Goal: Complete application form

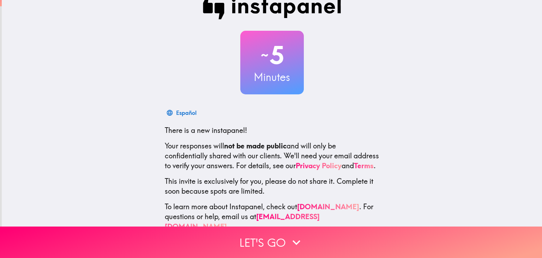
scroll to position [31, 0]
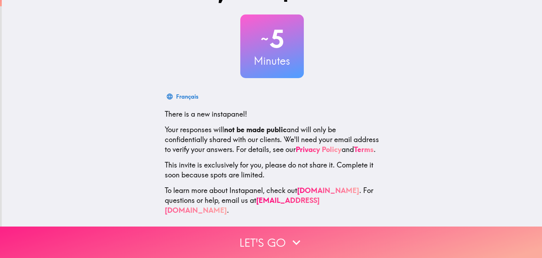
click at [286, 244] on button "Let's go" at bounding box center [271, 241] width 542 height 31
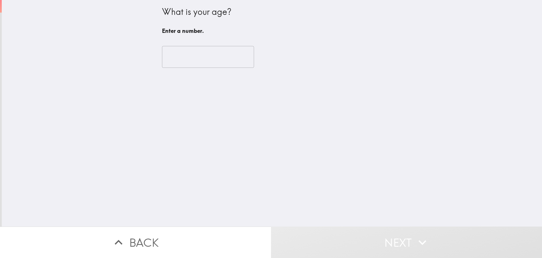
click at [218, 61] on input "number" at bounding box center [208, 57] width 92 height 22
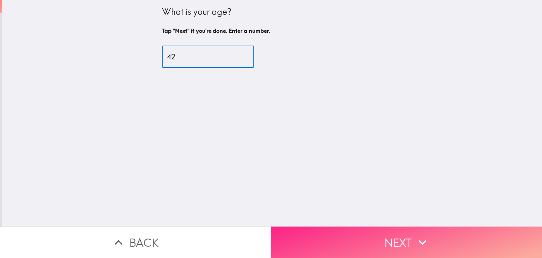
type input "42"
click at [400, 240] on button "Next" at bounding box center [406, 241] width 271 height 31
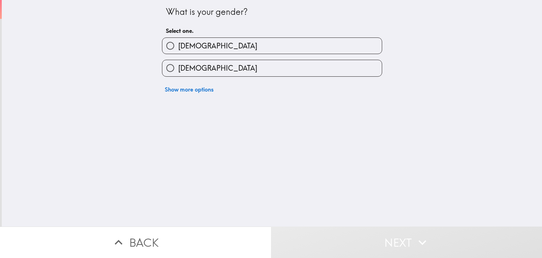
click at [317, 72] on label "[DEMOGRAPHIC_DATA]" at bounding box center [272, 68] width 220 height 16
click at [178, 72] on input "[DEMOGRAPHIC_DATA]" at bounding box center [170, 68] width 16 height 16
radio input "true"
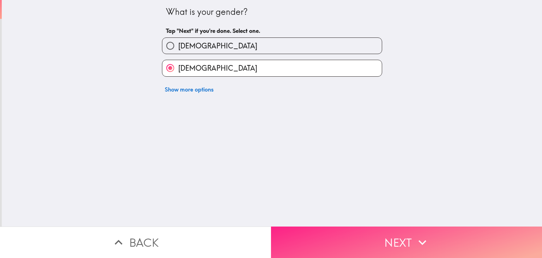
click at [371, 239] on button "Next" at bounding box center [406, 241] width 271 height 31
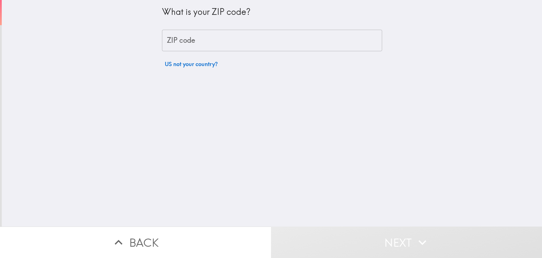
click at [316, 42] on input "ZIP code" at bounding box center [272, 41] width 220 height 22
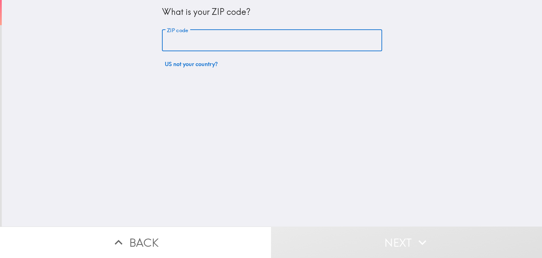
type input "33527"
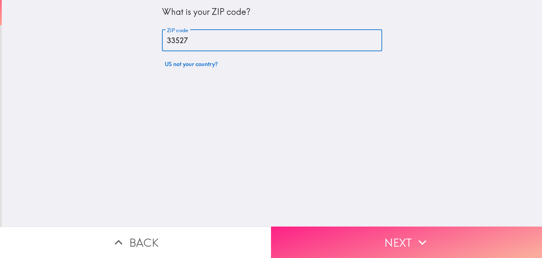
click at [426, 236] on icon "button" at bounding box center [423, 242] width 16 height 16
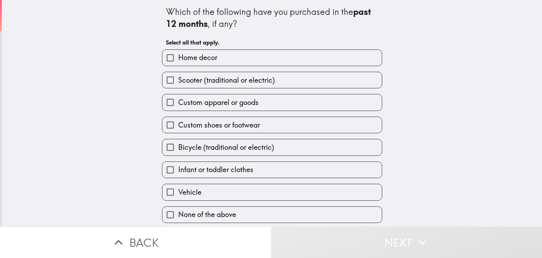
click at [251, 215] on label "None of the above" at bounding box center [272, 215] width 220 height 16
click at [178, 215] on input "None of the above" at bounding box center [170, 215] width 16 height 16
checkbox input "true"
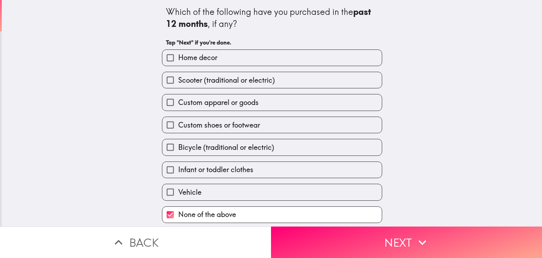
click at [323, 56] on label "Home decor" at bounding box center [272, 58] width 220 height 16
click at [178, 56] on input "Home decor" at bounding box center [170, 58] width 16 height 16
checkbox input "true"
checkbox input "false"
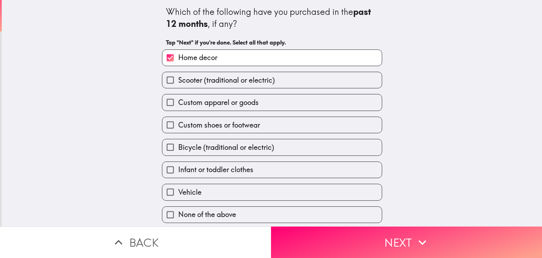
click at [322, 99] on label "Custom apparel or goods" at bounding box center [272, 102] width 220 height 16
click at [178, 99] on input "Custom apparel or goods" at bounding box center [170, 102] width 16 height 16
checkbox input "true"
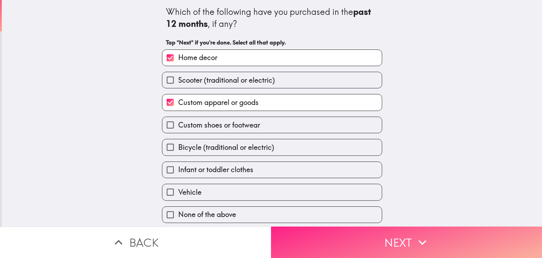
click at [359, 241] on button "Next" at bounding box center [406, 241] width 271 height 31
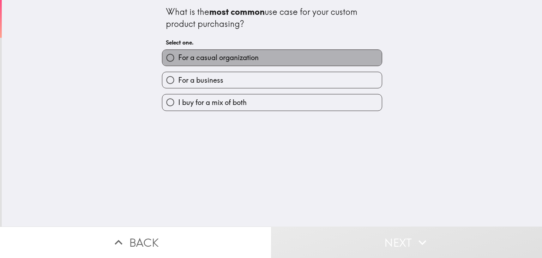
click at [323, 50] on label "For a casual organization" at bounding box center [272, 58] width 220 height 16
click at [178, 50] on input "For a casual organization" at bounding box center [170, 58] width 16 height 16
radio input "true"
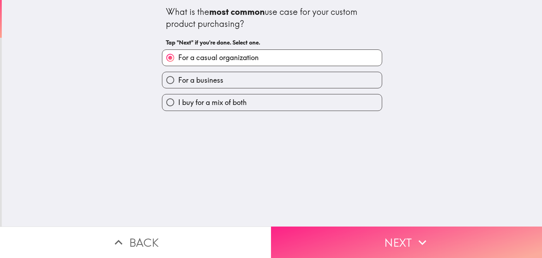
click at [365, 242] on button "Next" at bounding box center [406, 241] width 271 height 31
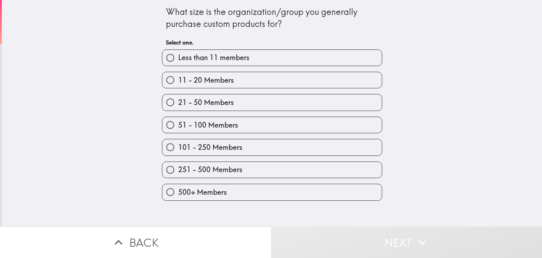
click at [290, 118] on label "51 - 100 Members" at bounding box center [272, 125] width 220 height 16
click at [178, 118] on input "51 - 100 Members" at bounding box center [170, 125] width 16 height 16
radio input "true"
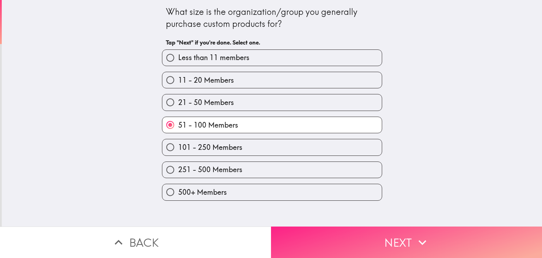
click at [390, 240] on button "Next" at bounding box center [406, 241] width 271 height 31
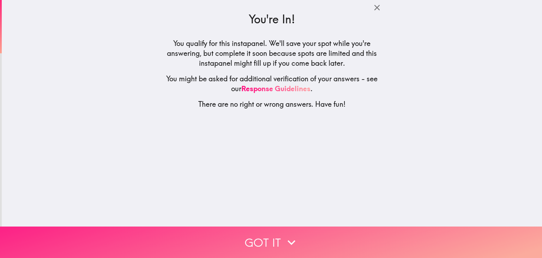
click at [299, 243] on button "Got it" at bounding box center [271, 241] width 542 height 31
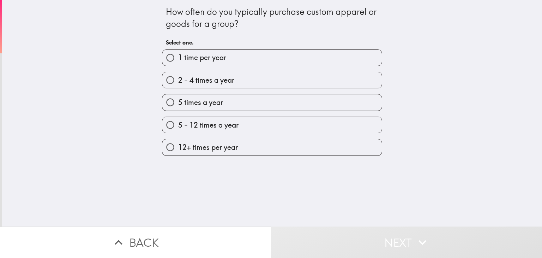
click at [327, 82] on label "2 - 4 times a year" at bounding box center [272, 80] width 220 height 16
click at [178, 82] on input "2 - 4 times a year" at bounding box center [170, 80] width 16 height 16
radio input "true"
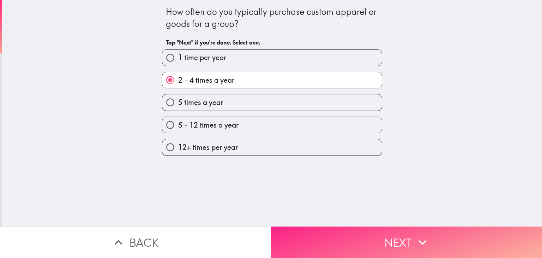
click at [361, 239] on button "Next" at bounding box center [406, 241] width 271 height 31
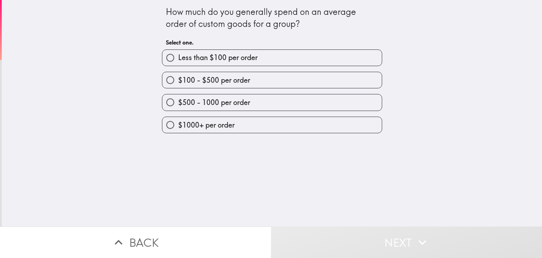
click at [307, 101] on label "$500 - 1000 per order" at bounding box center [272, 102] width 220 height 16
click at [178, 101] on input "$500 - 1000 per order" at bounding box center [170, 102] width 16 height 16
radio input "true"
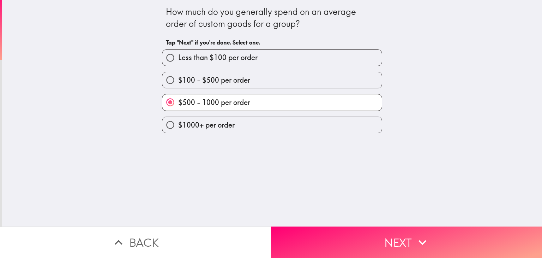
click at [353, 122] on label "$1000+ per order" at bounding box center [272, 125] width 220 height 16
click at [178, 122] on input "$1000+ per order" at bounding box center [170, 125] width 16 height 16
radio input "true"
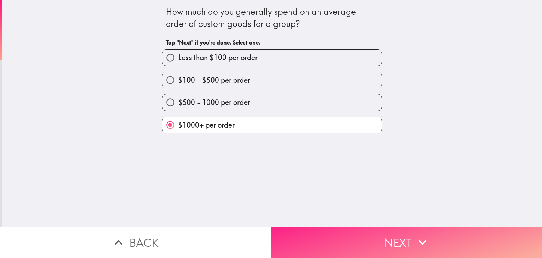
click at [367, 242] on button "Next" at bounding box center [406, 241] width 271 height 31
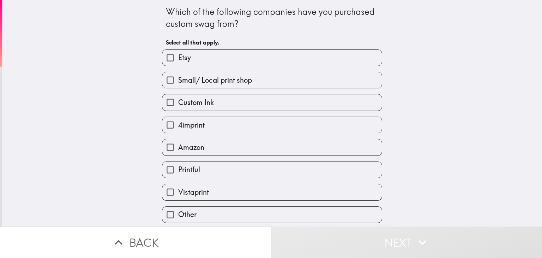
click at [358, 65] on label "Etsy" at bounding box center [272, 58] width 220 height 16
click at [178, 65] on input "Etsy" at bounding box center [170, 58] width 16 height 16
checkbox input "true"
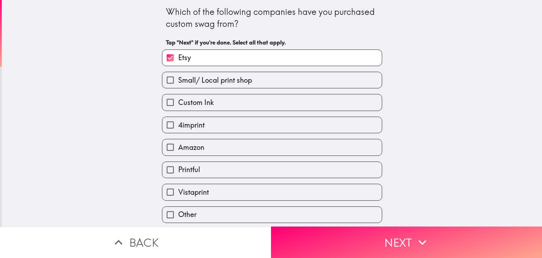
click at [359, 174] on label "Printful" at bounding box center [272, 170] width 220 height 16
click at [178, 174] on input "Printful" at bounding box center [170, 170] width 16 height 16
checkbox input "true"
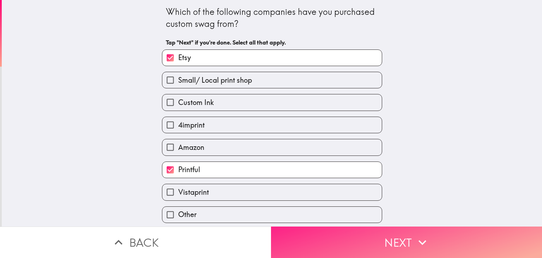
click at [374, 239] on button "Next" at bounding box center [406, 241] width 271 height 31
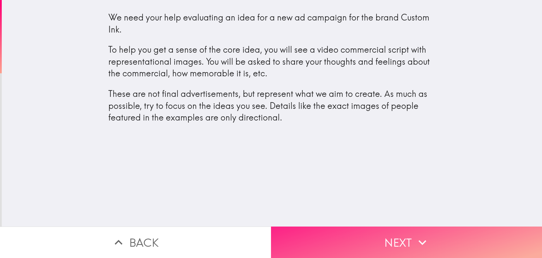
click at [416, 241] on icon "button" at bounding box center [423, 242] width 16 height 16
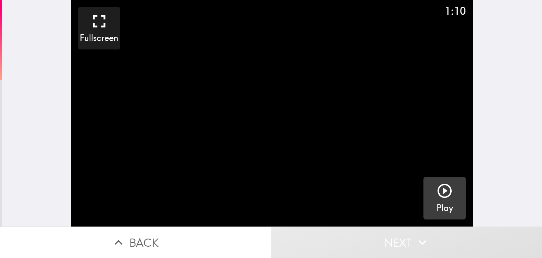
click at [449, 184] on icon "button" at bounding box center [444, 190] width 17 height 17
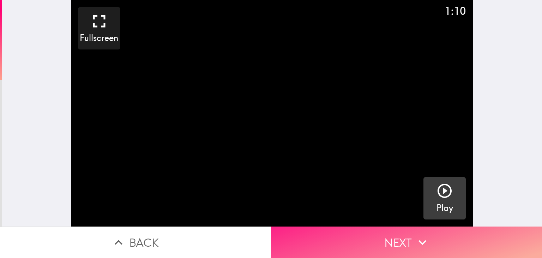
click at [389, 242] on button "Next" at bounding box center [406, 241] width 271 height 31
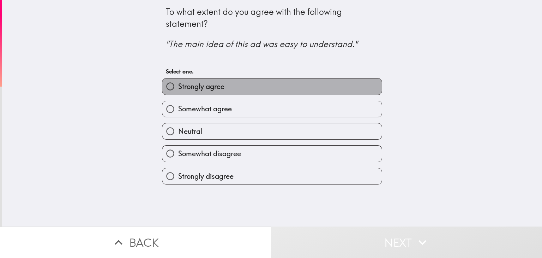
click at [339, 79] on label "Strongly agree" at bounding box center [272, 86] width 220 height 16
click at [178, 79] on input "Strongly agree" at bounding box center [170, 86] width 16 height 16
radio input "true"
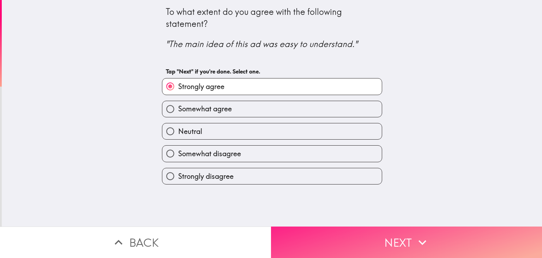
click at [384, 241] on button "Next" at bounding box center [406, 241] width 271 height 31
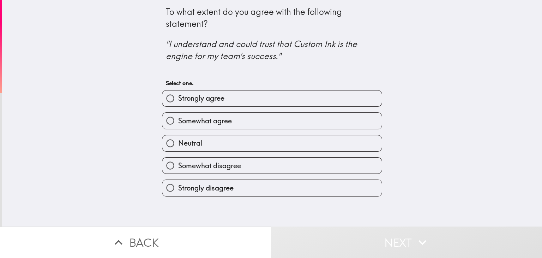
click at [364, 102] on label "Strongly agree" at bounding box center [272, 98] width 220 height 16
click at [178, 102] on input "Strongly agree" at bounding box center [170, 98] width 16 height 16
radio input "true"
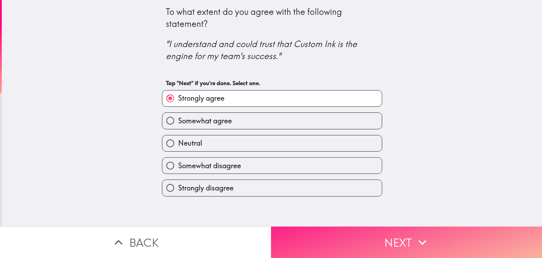
click at [368, 243] on button "Next" at bounding box center [406, 241] width 271 height 31
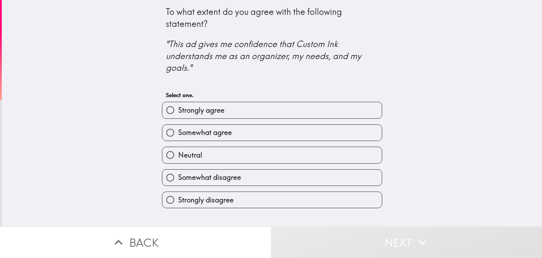
click at [347, 107] on label "Strongly agree" at bounding box center [272, 110] width 220 height 16
click at [178, 107] on input "Strongly agree" at bounding box center [170, 110] width 16 height 16
radio input "true"
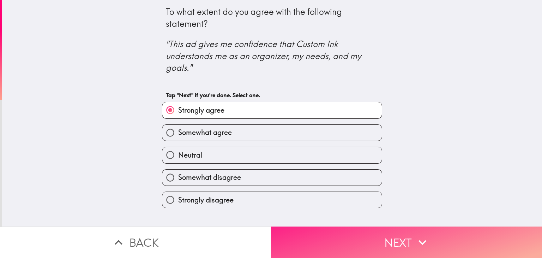
click at [381, 250] on button "Next" at bounding box center [406, 241] width 271 height 31
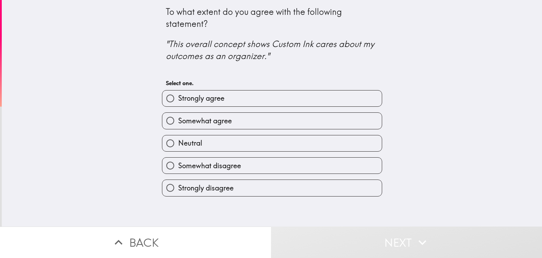
click at [337, 96] on label "Strongly agree" at bounding box center [272, 98] width 220 height 16
click at [178, 96] on input "Strongly agree" at bounding box center [170, 98] width 16 height 16
radio input "true"
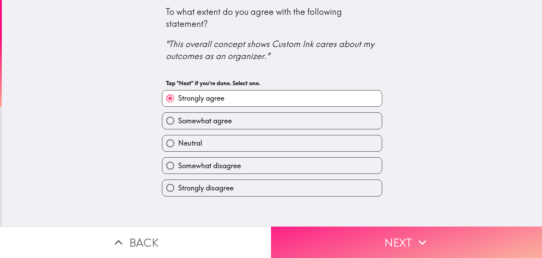
click at [374, 236] on button "Next" at bounding box center [406, 241] width 271 height 31
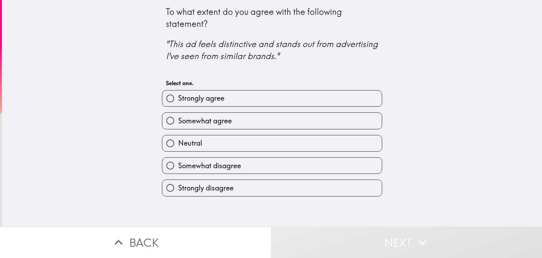
click at [356, 100] on label "Strongly agree" at bounding box center [272, 98] width 220 height 16
click at [178, 100] on input "Strongly agree" at bounding box center [170, 98] width 16 height 16
radio input "true"
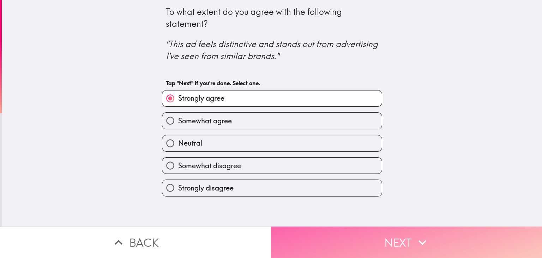
click at [378, 243] on button "Next" at bounding box center [406, 241] width 271 height 31
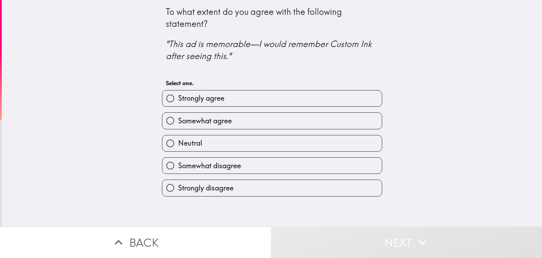
click at [348, 103] on label "Strongly agree" at bounding box center [272, 98] width 220 height 16
click at [178, 103] on input "Strongly agree" at bounding box center [170, 98] width 16 height 16
radio input "true"
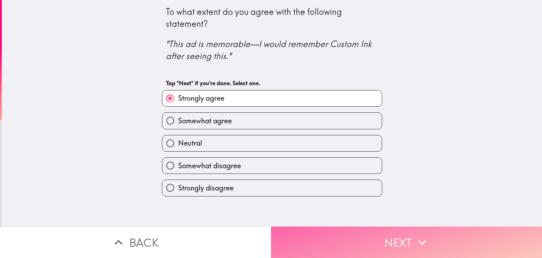
click at [358, 247] on button "Next" at bounding box center [406, 241] width 271 height 31
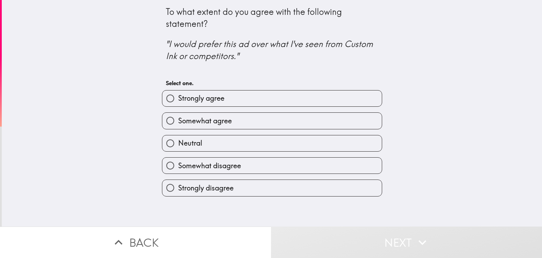
click at [342, 98] on label "Strongly agree" at bounding box center [272, 98] width 220 height 16
click at [178, 98] on input "Strongly agree" at bounding box center [170, 98] width 16 height 16
radio input "true"
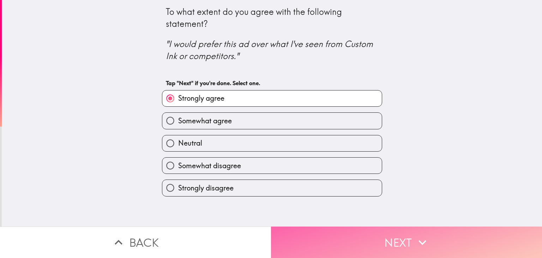
click at [354, 241] on button "Next" at bounding box center [406, 241] width 271 height 31
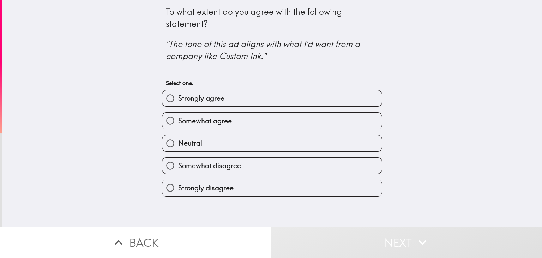
click at [305, 103] on label "Strongly agree" at bounding box center [272, 98] width 220 height 16
click at [178, 103] on input "Strongly agree" at bounding box center [170, 98] width 16 height 16
radio input "true"
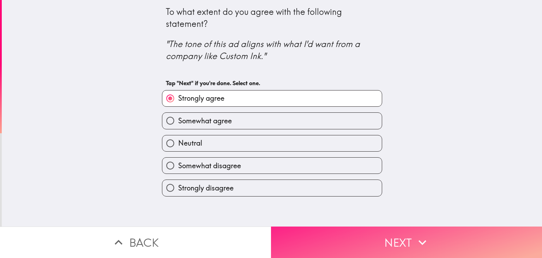
click at [354, 239] on button "Next" at bounding box center [406, 241] width 271 height 31
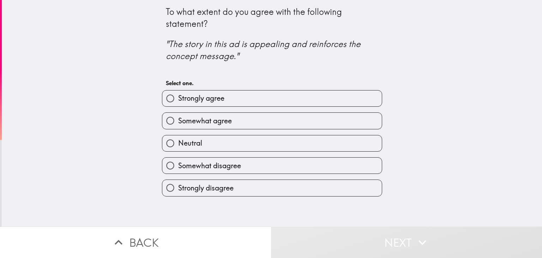
click at [330, 100] on label "Strongly agree" at bounding box center [272, 98] width 220 height 16
click at [178, 100] on input "Strongly agree" at bounding box center [170, 98] width 16 height 16
radio input "true"
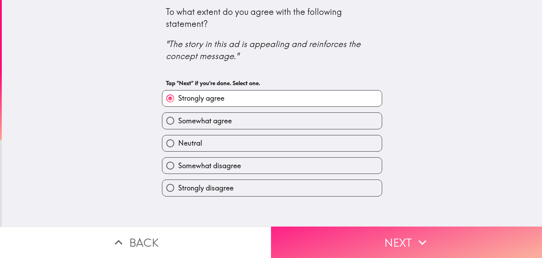
click at [350, 251] on button "Next" at bounding box center [406, 241] width 271 height 31
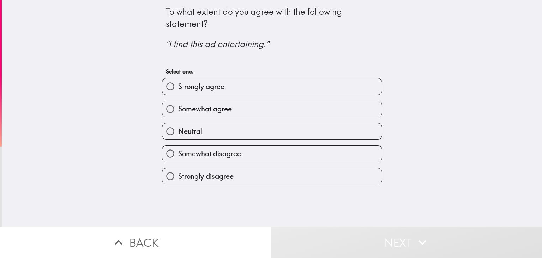
click at [344, 86] on label "Strongly agree" at bounding box center [272, 86] width 220 height 16
click at [178, 86] on input "Strongly agree" at bounding box center [170, 86] width 16 height 16
radio input "true"
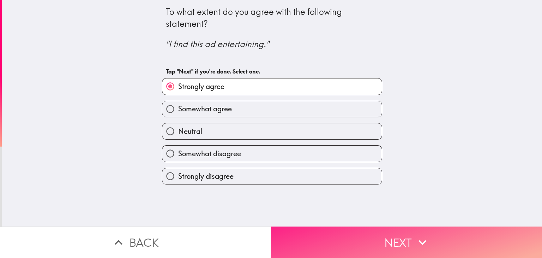
click at [356, 249] on button "Next" at bounding box center [406, 241] width 271 height 31
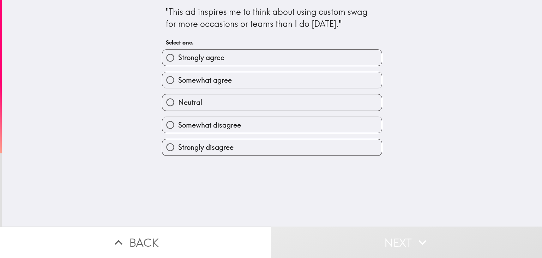
click at [323, 58] on label "Strongly agree" at bounding box center [272, 58] width 220 height 16
click at [178, 58] on input "Strongly agree" at bounding box center [170, 58] width 16 height 16
radio input "true"
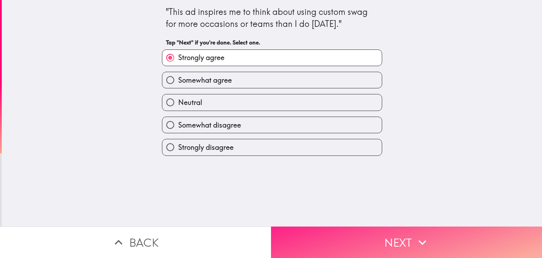
click at [358, 238] on button "Next" at bounding box center [406, 241] width 271 height 31
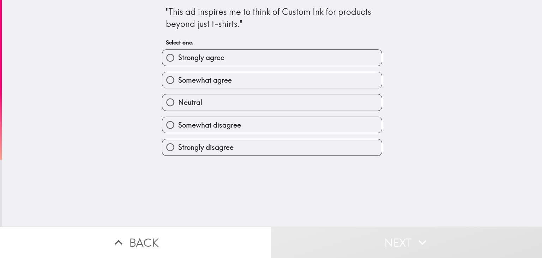
click at [339, 58] on label "Strongly agree" at bounding box center [272, 58] width 220 height 16
click at [178, 58] on input "Strongly agree" at bounding box center [170, 58] width 16 height 16
radio input "true"
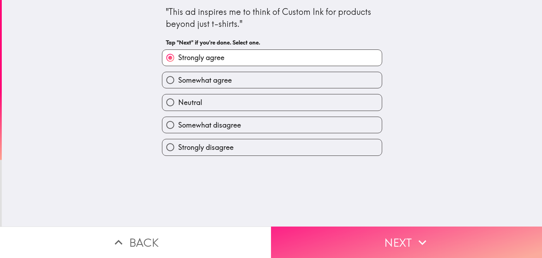
click at [363, 242] on button "Next" at bounding box center [406, 241] width 271 height 31
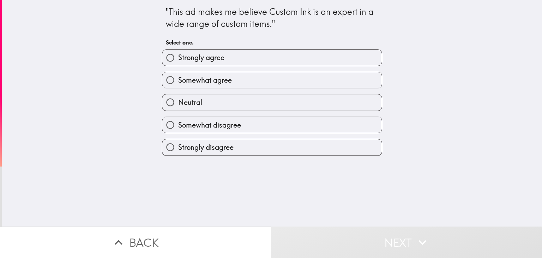
click at [328, 64] on label "Strongly agree" at bounding box center [272, 58] width 220 height 16
click at [178, 64] on input "Strongly agree" at bounding box center [170, 58] width 16 height 16
radio input "true"
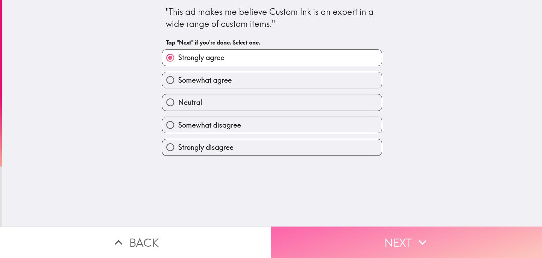
click at [356, 246] on button "Next" at bounding box center [406, 241] width 271 height 31
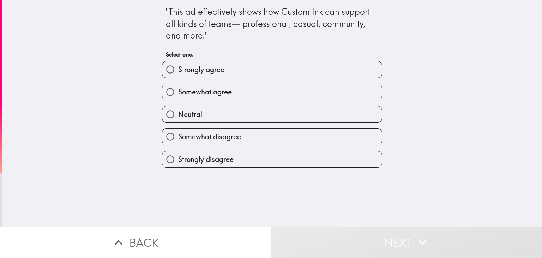
click at [315, 65] on label "Strongly agree" at bounding box center [272, 69] width 220 height 16
click at [178, 65] on input "Strongly agree" at bounding box center [170, 69] width 16 height 16
radio input "true"
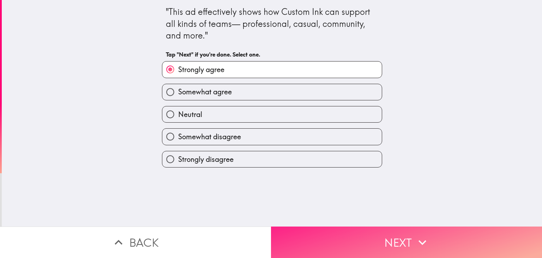
click at [344, 239] on button "Next" at bounding box center [406, 241] width 271 height 31
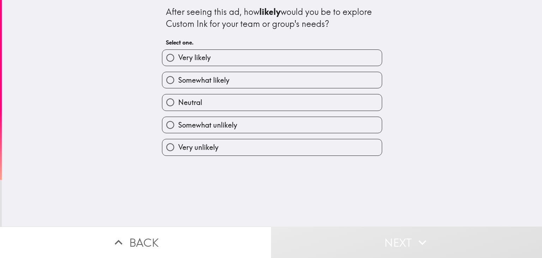
click at [314, 50] on label "Very likely" at bounding box center [272, 58] width 220 height 16
click at [178, 50] on input "Very likely" at bounding box center [170, 58] width 16 height 16
radio input "true"
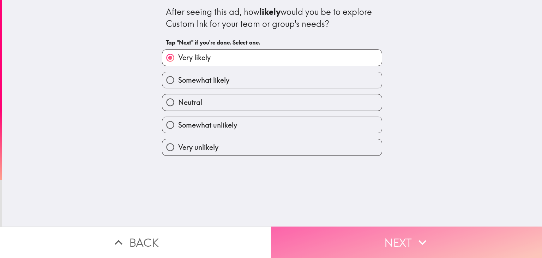
click at [363, 233] on button "Next" at bounding box center [406, 241] width 271 height 31
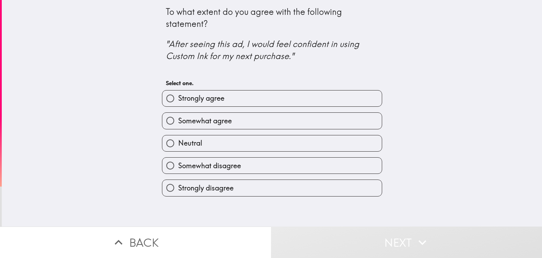
click at [333, 98] on label "Strongly agree" at bounding box center [272, 98] width 220 height 16
click at [178, 98] on input "Strongly agree" at bounding box center [170, 98] width 16 height 16
radio input "true"
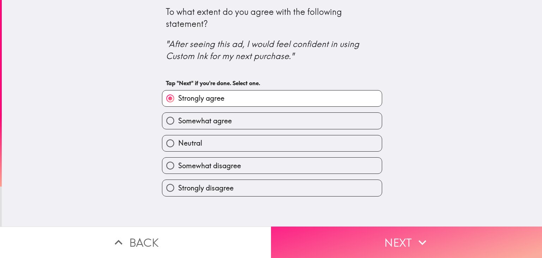
click at [370, 239] on button "Next" at bounding box center [406, 241] width 271 height 31
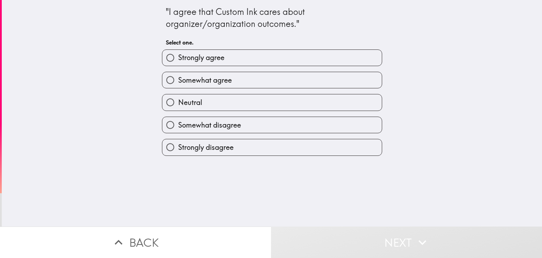
click at [315, 60] on label "Strongly agree" at bounding box center [272, 58] width 220 height 16
click at [178, 60] on input "Strongly agree" at bounding box center [170, 58] width 16 height 16
radio input "true"
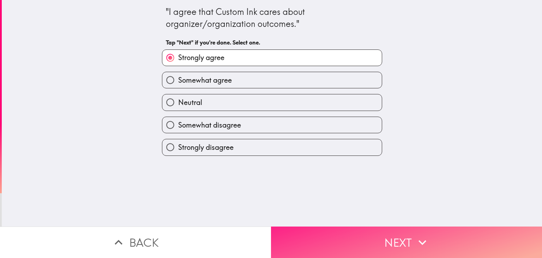
click at [340, 237] on button "Next" at bounding box center [406, 241] width 271 height 31
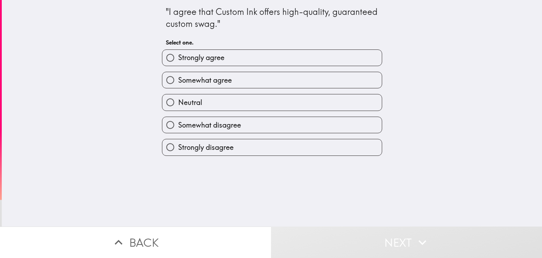
click at [292, 54] on label "Strongly agree" at bounding box center [272, 58] width 220 height 16
click at [178, 54] on input "Strongly agree" at bounding box center [170, 58] width 16 height 16
radio input "true"
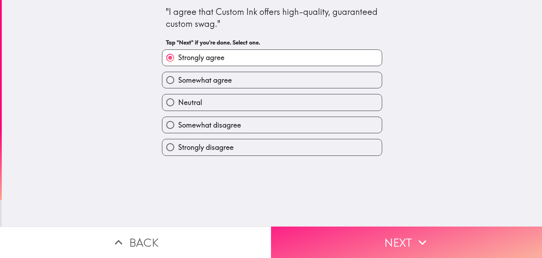
click at [348, 246] on button "Next" at bounding box center [406, 241] width 271 height 31
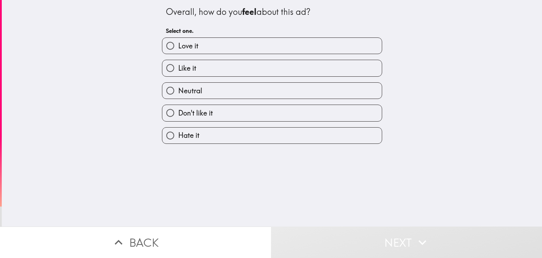
click at [309, 40] on label "Love it" at bounding box center [272, 46] width 220 height 16
click at [178, 40] on input "Love it" at bounding box center [170, 46] width 16 height 16
radio input "true"
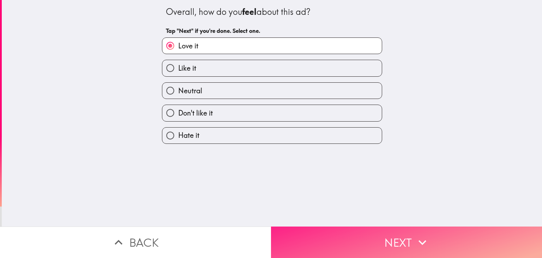
click at [330, 238] on button "Next" at bounding box center [406, 241] width 271 height 31
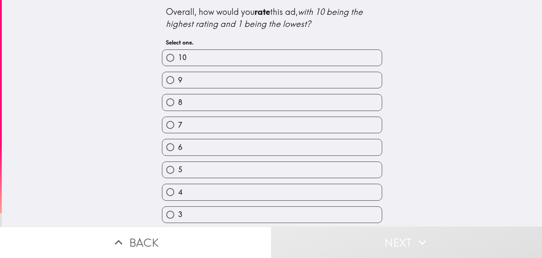
click at [311, 50] on label "10" at bounding box center [272, 58] width 220 height 16
click at [178, 50] on input "10" at bounding box center [170, 58] width 16 height 16
radio input "true"
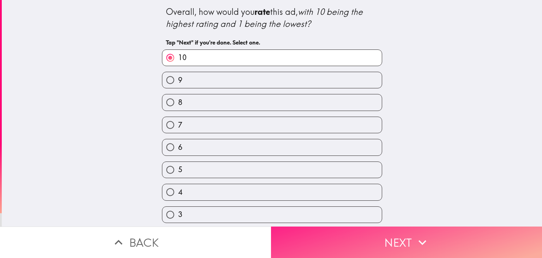
click at [323, 240] on button "Next" at bounding box center [406, 241] width 271 height 31
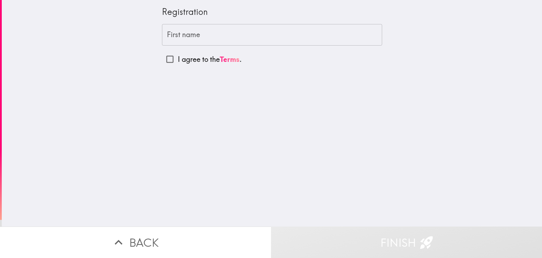
click at [288, 35] on input "First name" at bounding box center [272, 35] width 220 height 22
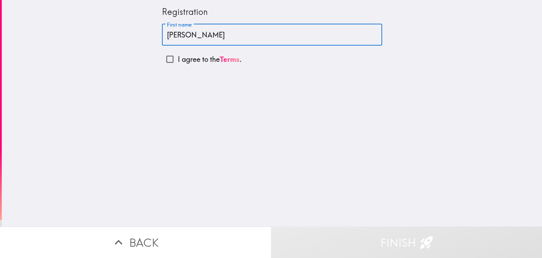
type input "[PERSON_NAME]"
click at [171, 61] on input "I agree to the Terms ." at bounding box center [170, 59] width 16 height 16
checkbox input "true"
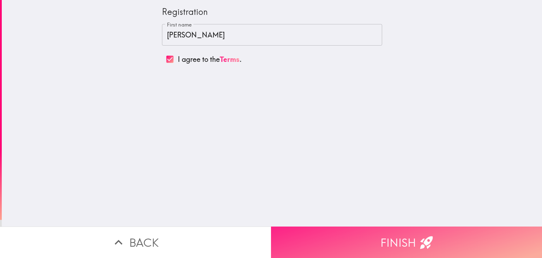
click at [392, 240] on button "Finish" at bounding box center [406, 241] width 271 height 31
